Goal: Register for event/course

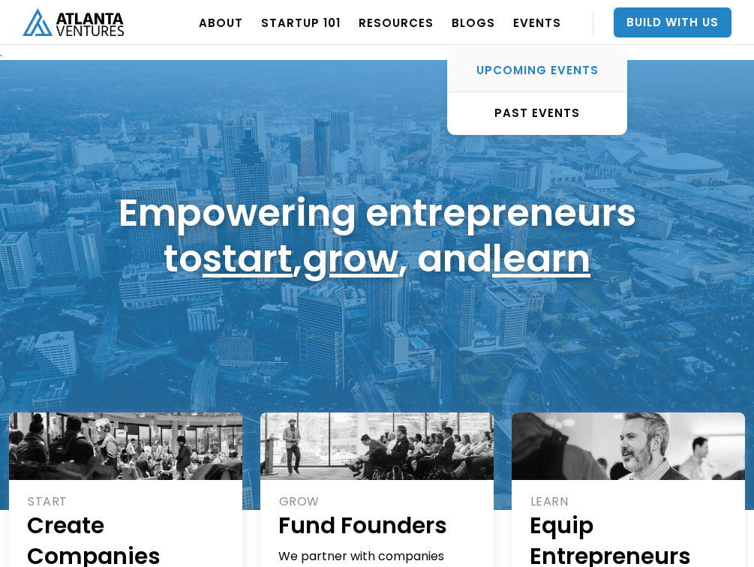
click at [535, 72] on div "UPCOMING EVENTS" at bounding box center [537, 70] width 178 height 15
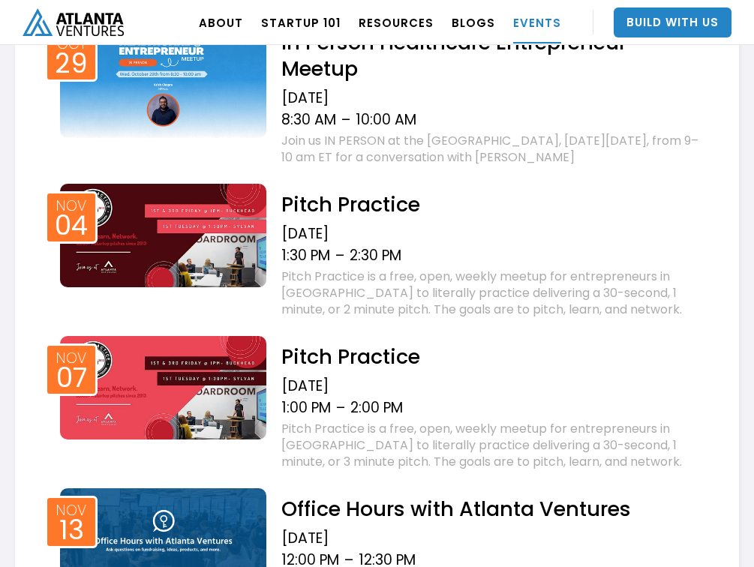
scroll to position [949, 0]
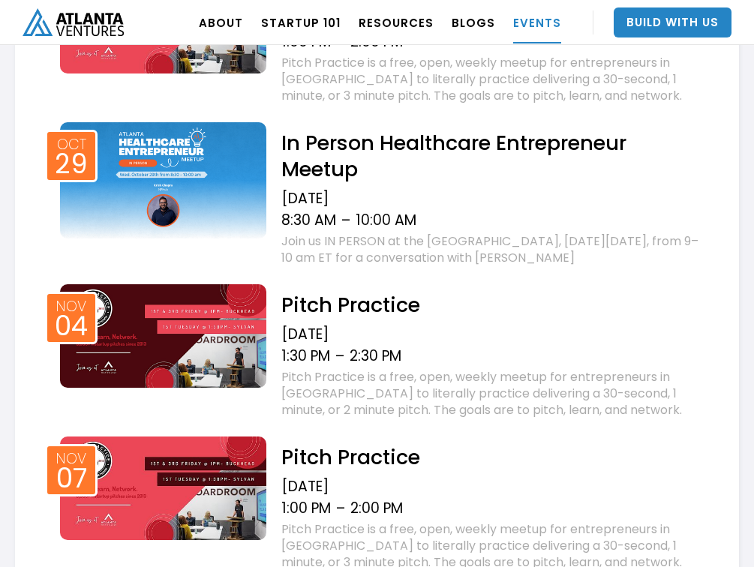
click at [382, 151] on h2 "In Person Healthcare Entrepreneur Meetup" at bounding box center [491, 156] width 420 height 52
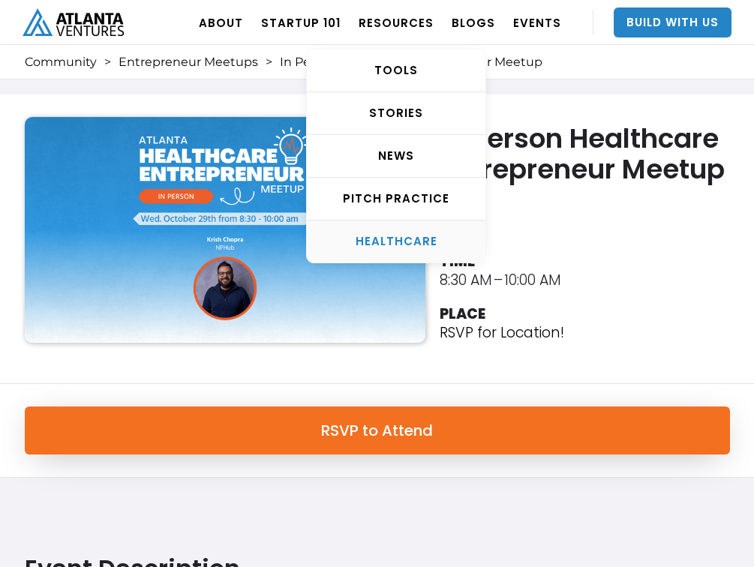
click at [402, 247] on div "HEALTHCARE" at bounding box center [396, 241] width 178 height 15
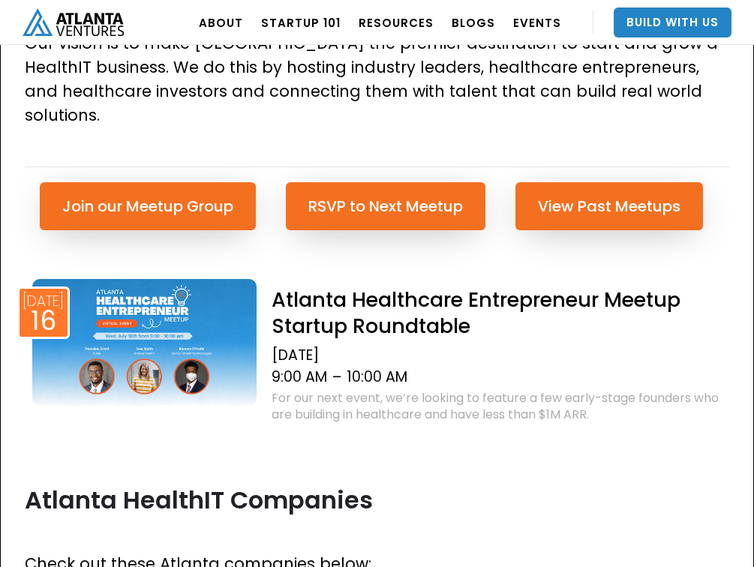
scroll to position [568, 0]
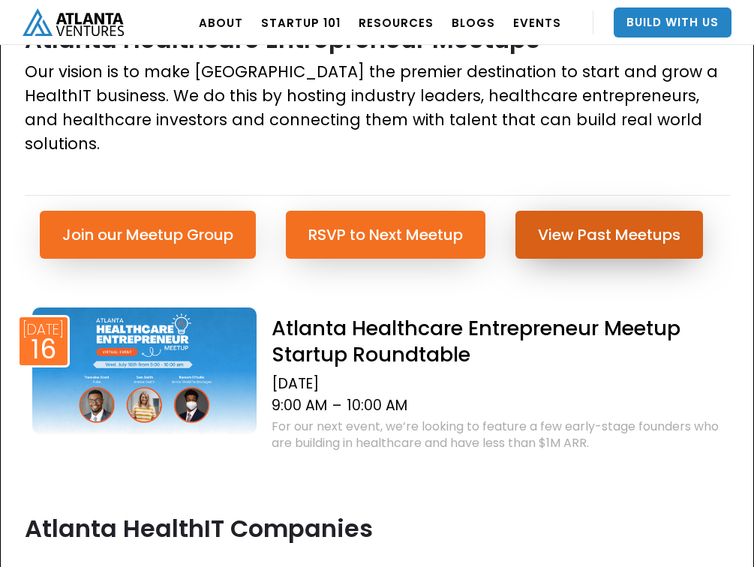
click at [568, 211] on link "View Past Meetups" at bounding box center [608, 235] width 187 height 48
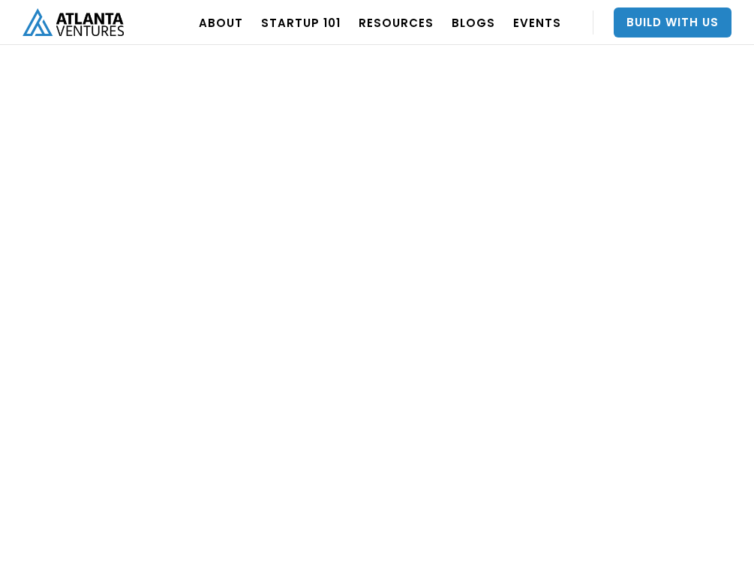
scroll to position [4447, 0]
click at [559, 375] on link at bounding box center [558, 218] width 362 height 459
